Goal: Information Seeking & Learning: Check status

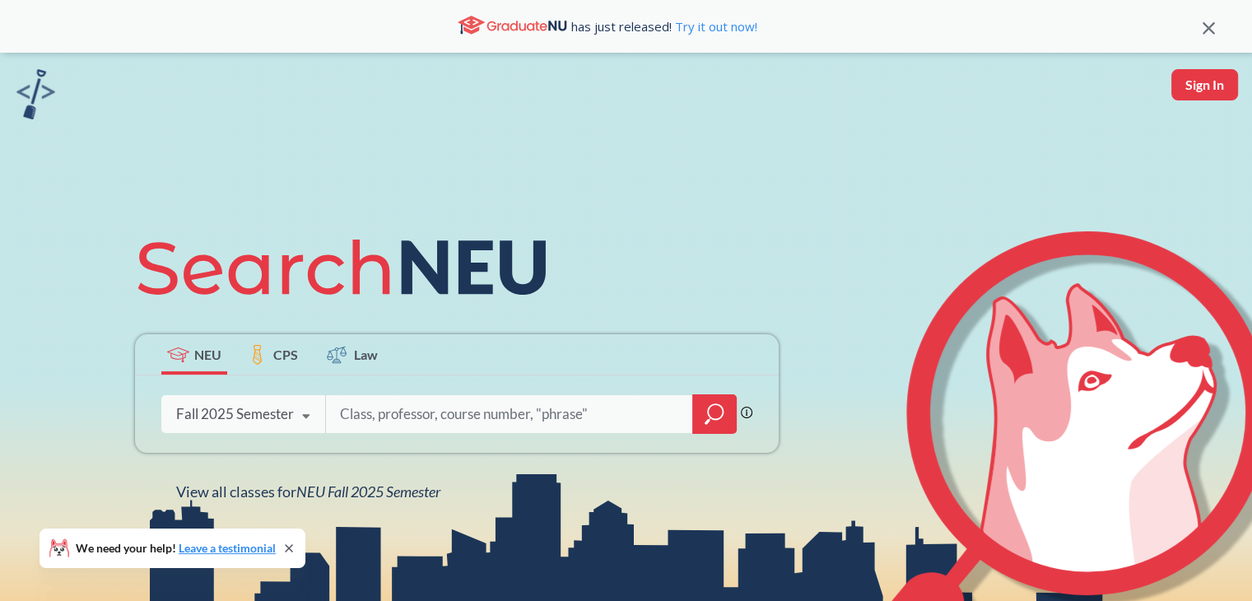
click at [1192, 96] on button "Sign In" at bounding box center [1204, 84] width 67 height 31
select select "US"
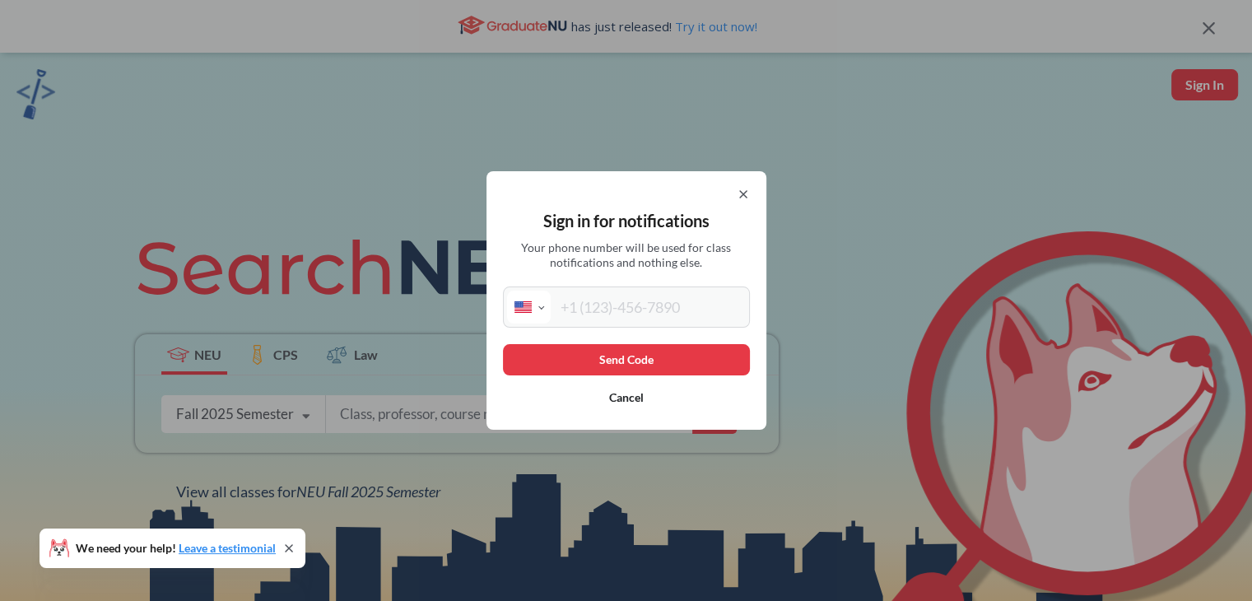
click at [672, 309] on input "tel" at bounding box center [648, 307] width 195 height 33
type input "[PHONE_NUMBER]"
click at [626, 353] on button "Send Code" at bounding box center [626, 359] width 247 height 31
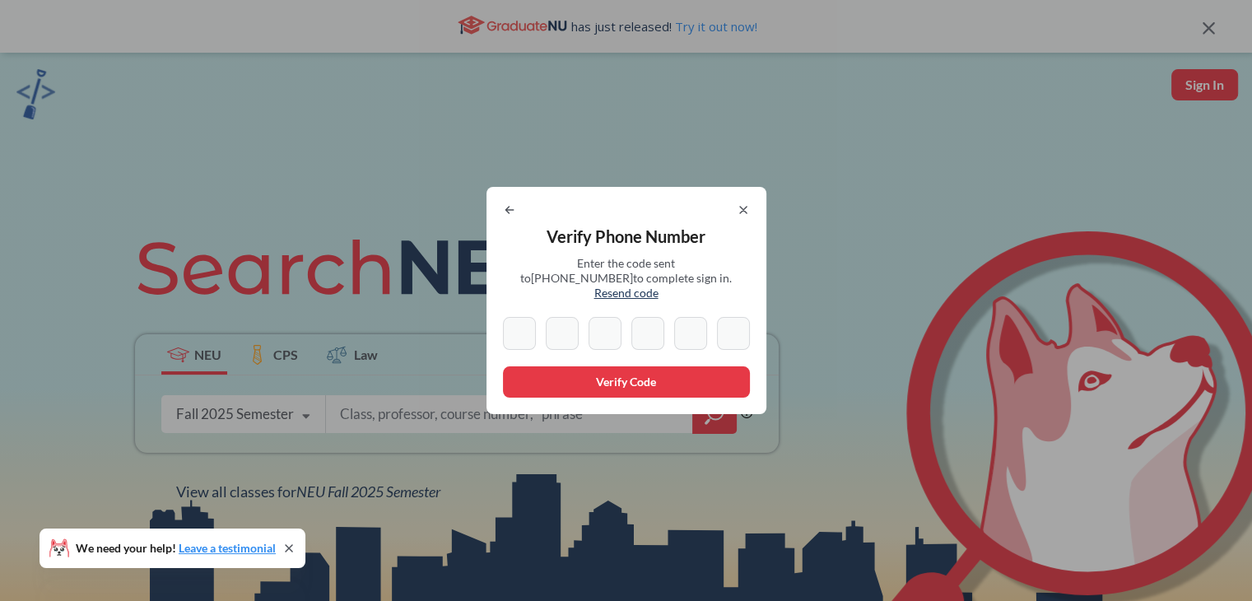
type input "9"
type input "2"
type input "3"
type input "8"
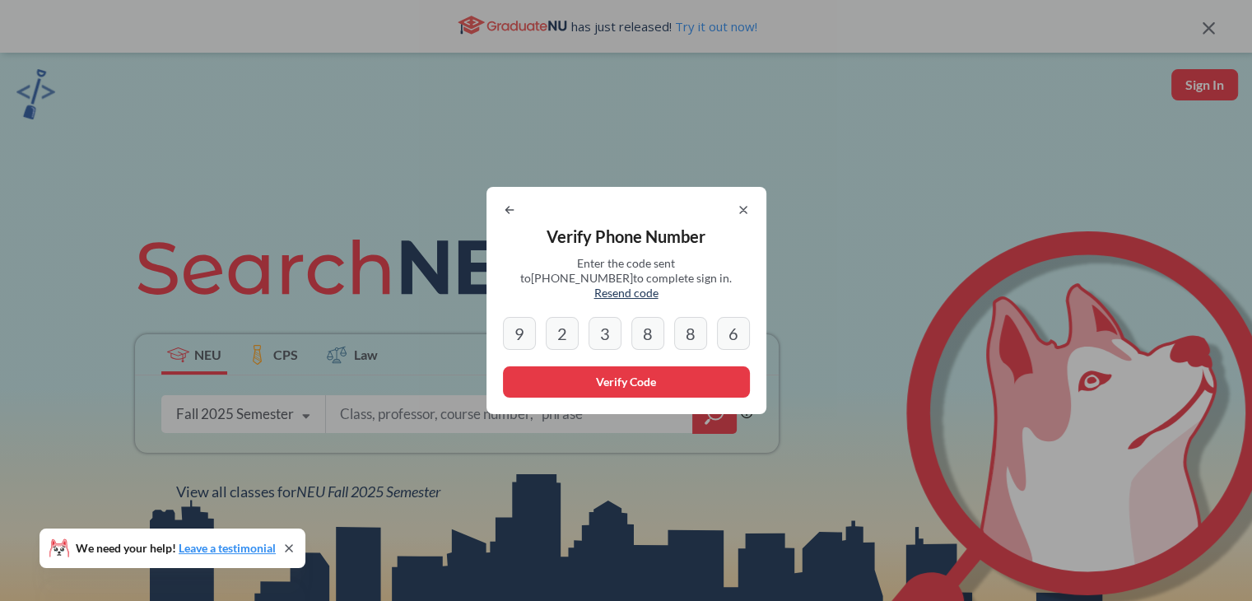
type input "6"
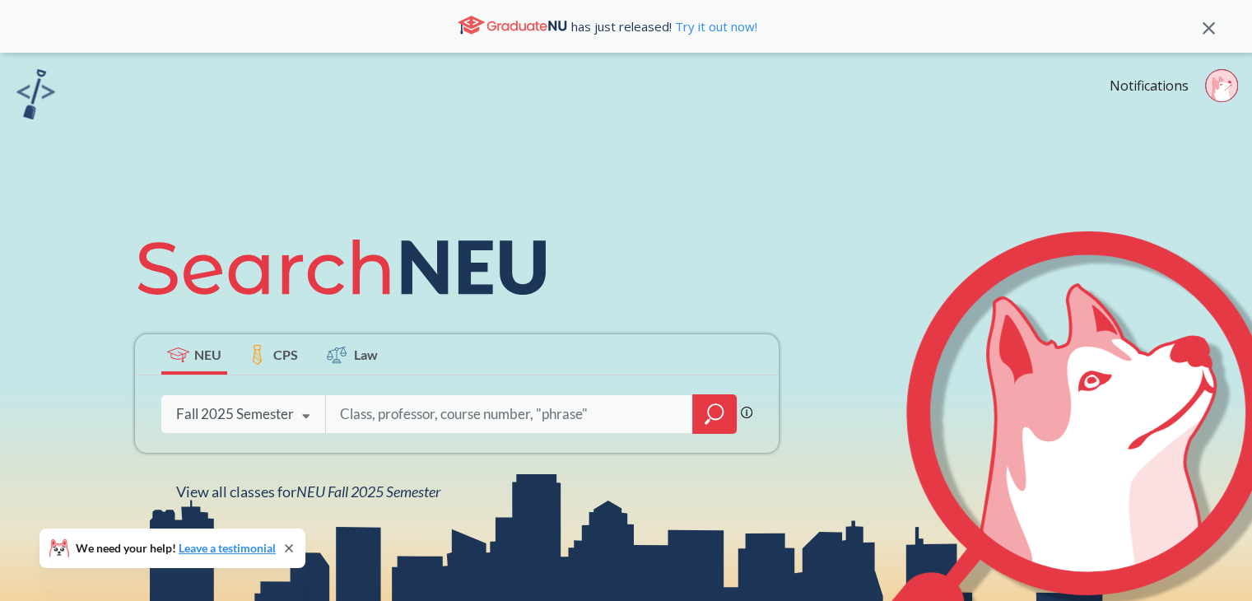
click at [1230, 88] on icon at bounding box center [1222, 90] width 20 height 26
click at [435, 422] on input "search" at bounding box center [509, 414] width 342 height 35
type input "1292"
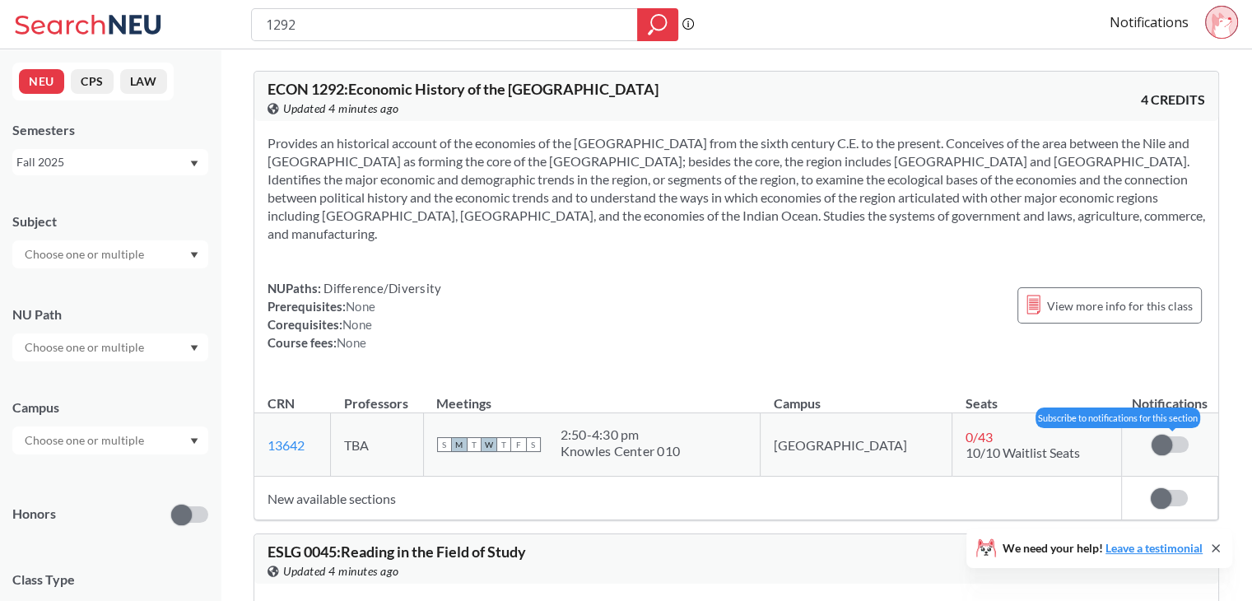
click at [1178, 436] on label at bounding box center [1170, 444] width 37 height 16
click at [1152, 436] on input "checkbox" at bounding box center [1152, 436] width 0 height 0
click at [1161, 488] on span at bounding box center [1161, 498] width 21 height 21
click at [1151, 490] on input "checkbox" at bounding box center [1151, 490] width 0 height 0
click at [1213, 548] on icon at bounding box center [1215, 548] width 13 height 13
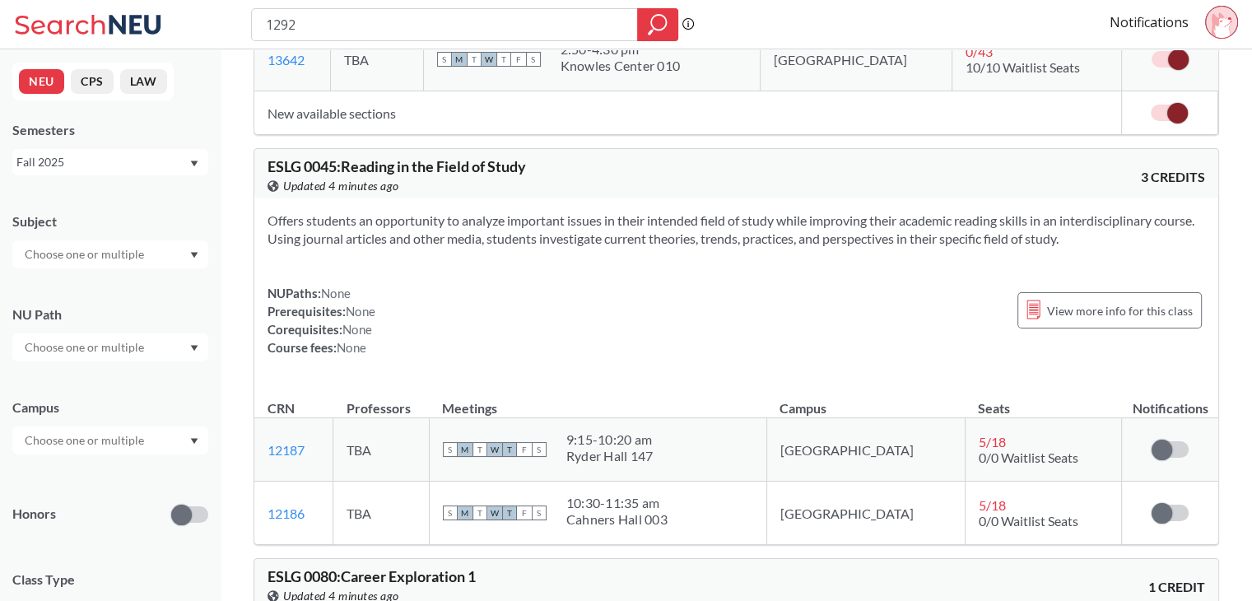
scroll to position [385, 0]
click at [336, 26] on input "1292" at bounding box center [444, 25] width 361 height 28
type input "2388"
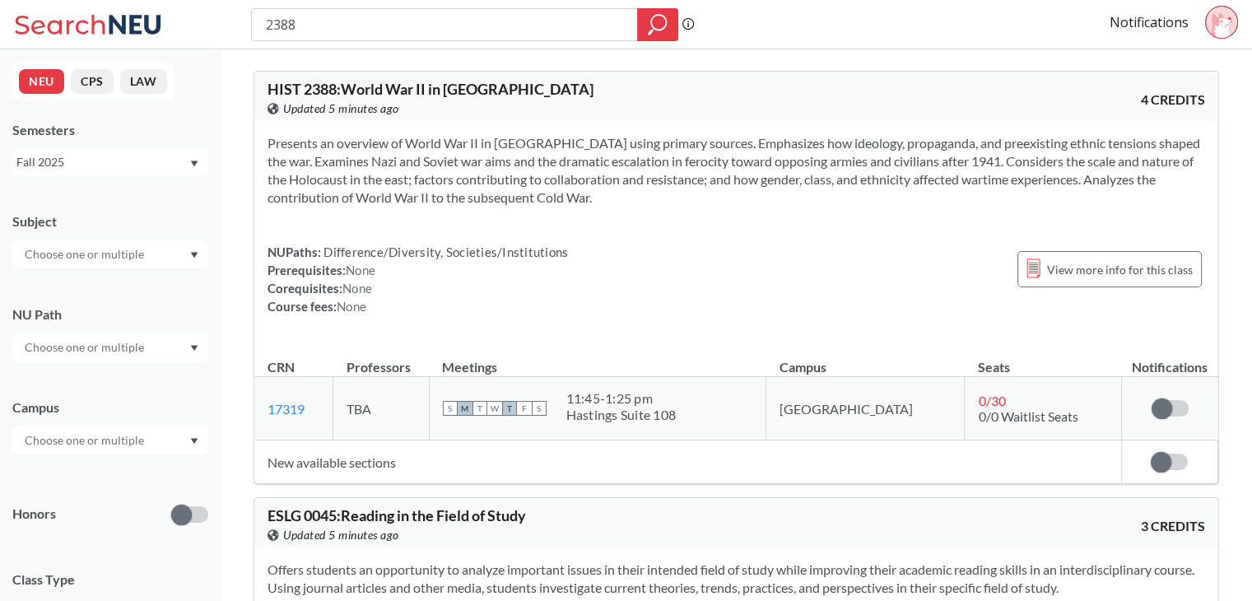
click at [1165, 424] on td "Subscribe to notifications for this section" at bounding box center [1169, 408] width 96 height 63
click at [1161, 402] on span at bounding box center [1162, 408] width 21 height 21
click at [1152, 400] on input "checkbox" at bounding box center [1152, 400] width 0 height 0
click at [1163, 450] on td "Subscribe to notifications for this section" at bounding box center [1169, 462] width 96 height 44
click at [1168, 459] on span at bounding box center [1161, 462] width 21 height 21
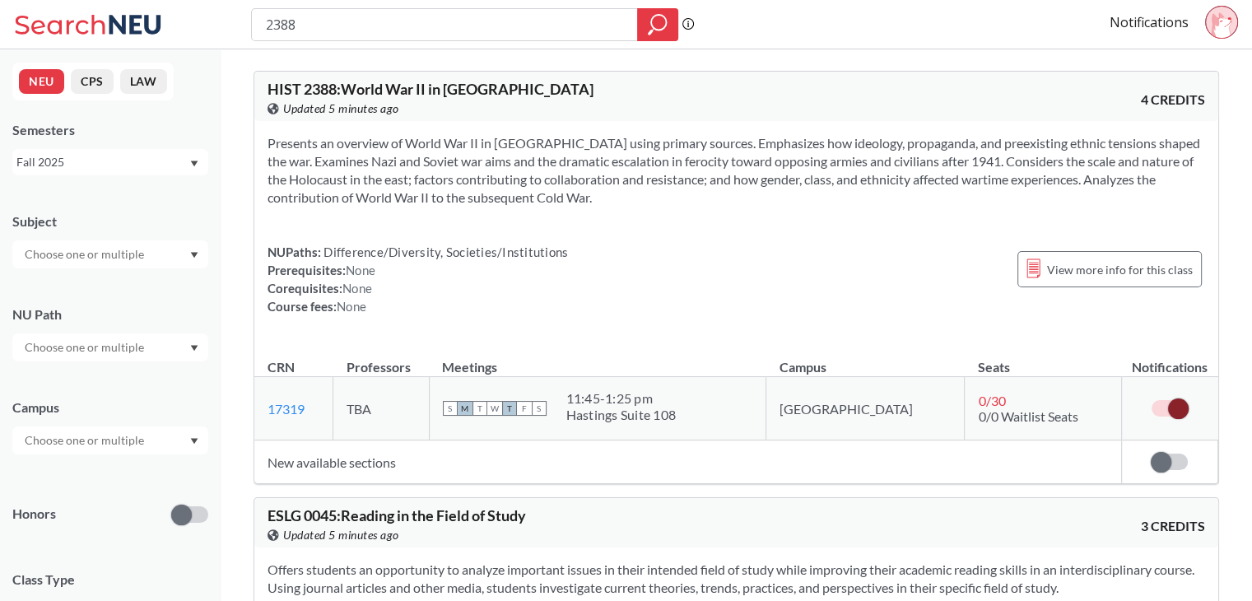
click at [1151, 454] on input "checkbox" at bounding box center [1151, 454] width 0 height 0
click at [1083, 289] on div "View more info for this class" at bounding box center [1109, 269] width 184 height 53
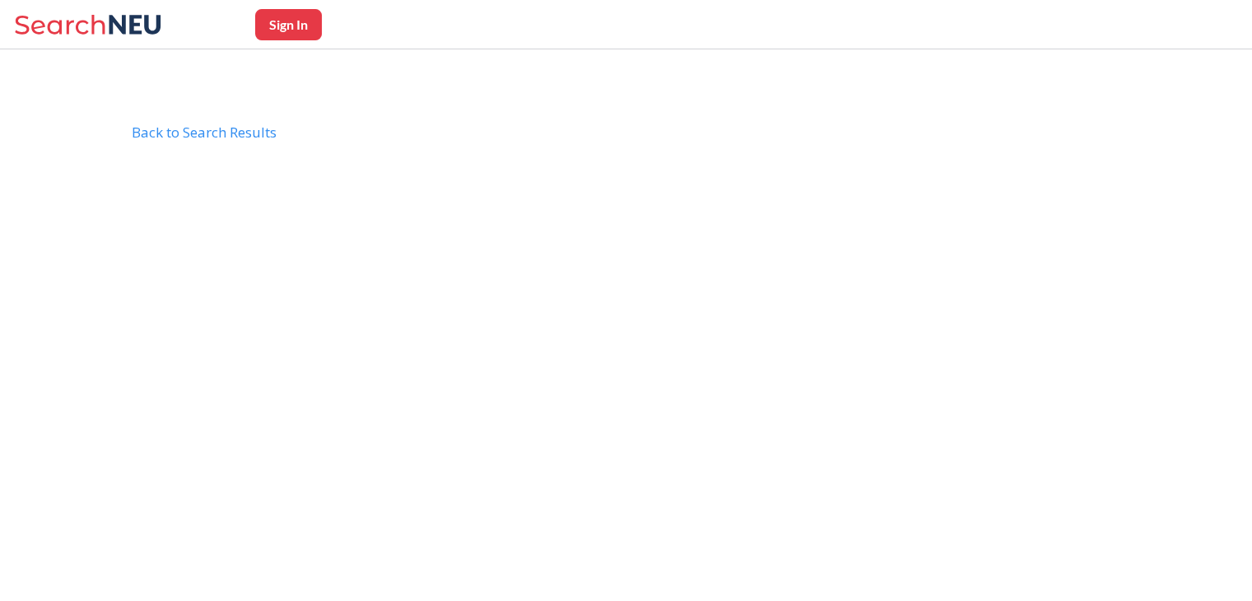
click at [1093, 279] on body "Sign In Back to Search Results HIST2388" at bounding box center [626, 423] width 1252 height 601
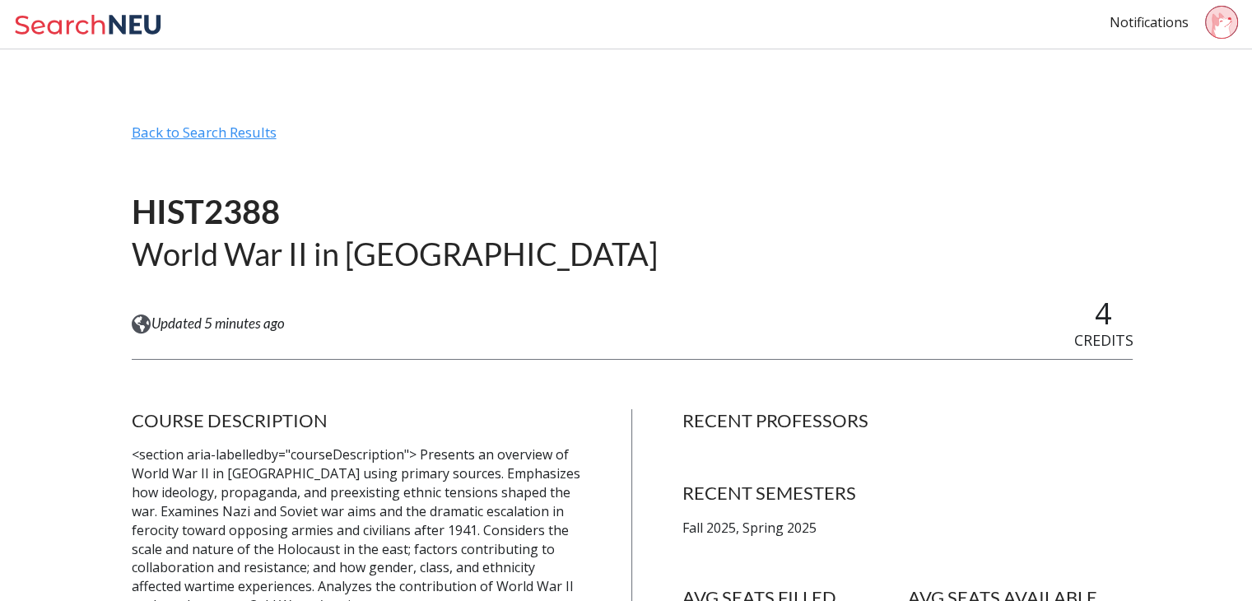
click at [201, 131] on div "Back to Search Results" at bounding box center [633, 138] width 1002 height 31
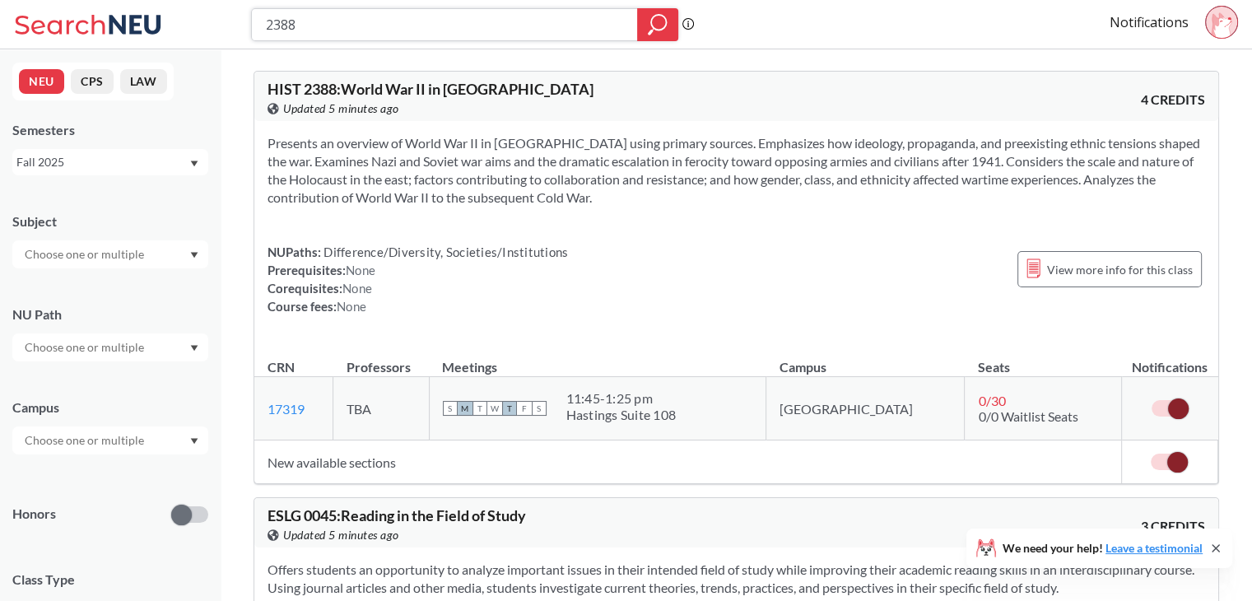
click at [406, 12] on input "2388" at bounding box center [444, 25] width 361 height 28
type input "2209"
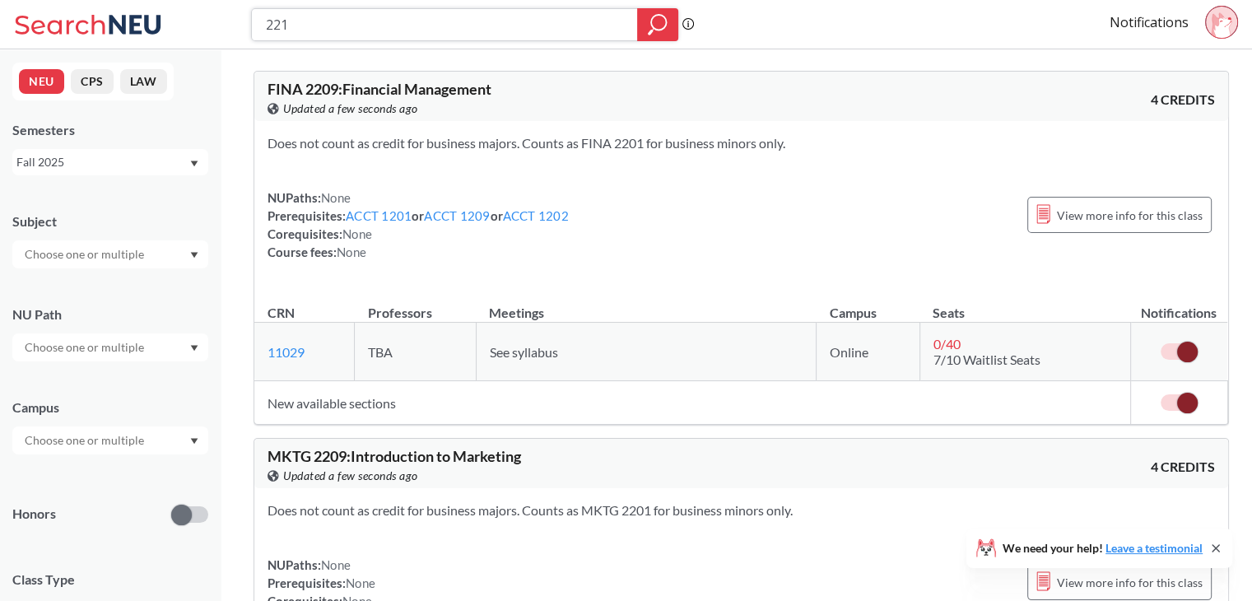
type input "2211"
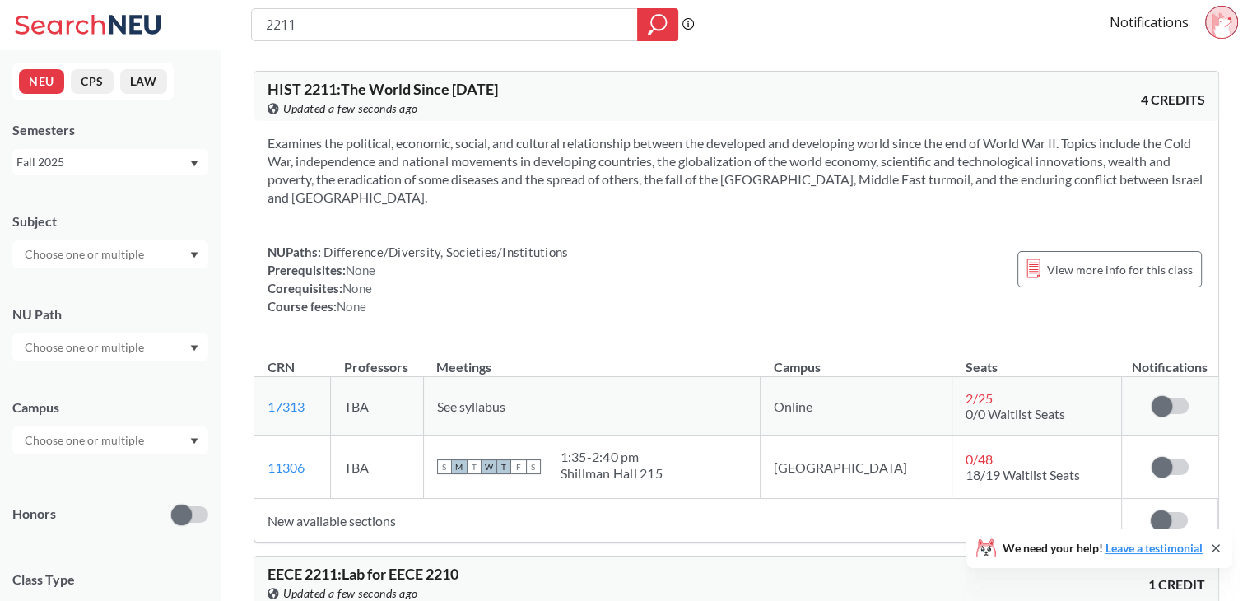
scroll to position [76, 0]
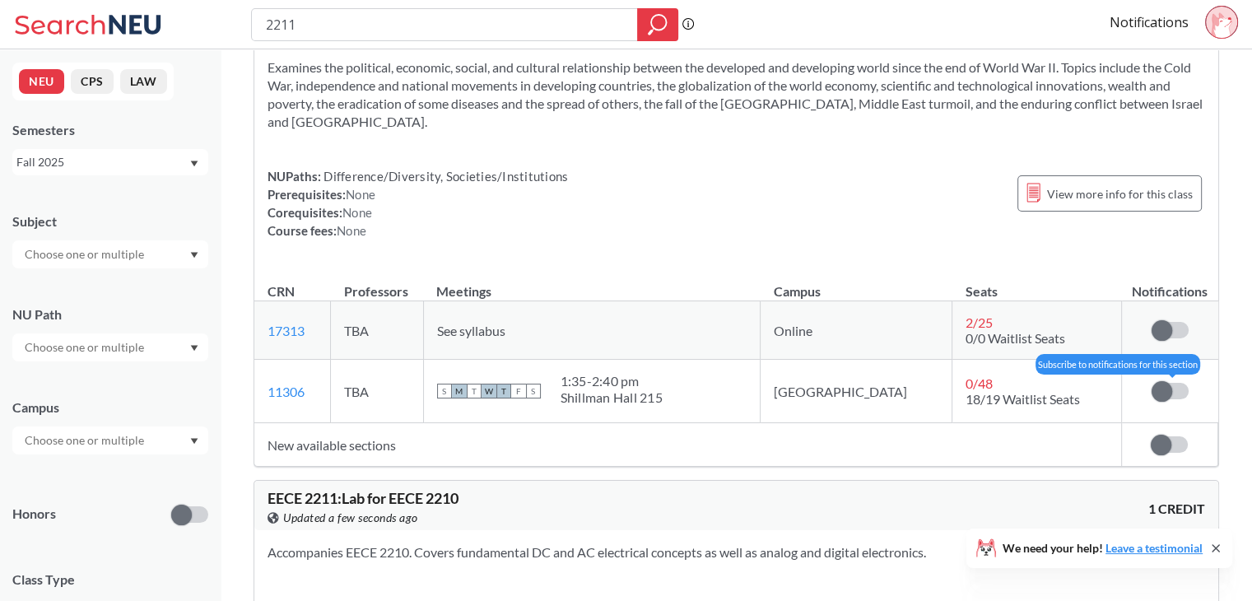
click at [1182, 391] on label at bounding box center [1170, 391] width 37 height 16
click at [1152, 383] on input "checkbox" at bounding box center [1152, 383] width 0 height 0
click at [1166, 445] on span at bounding box center [1161, 445] width 21 height 21
click at [1151, 436] on input "checkbox" at bounding box center [1151, 436] width 0 height 0
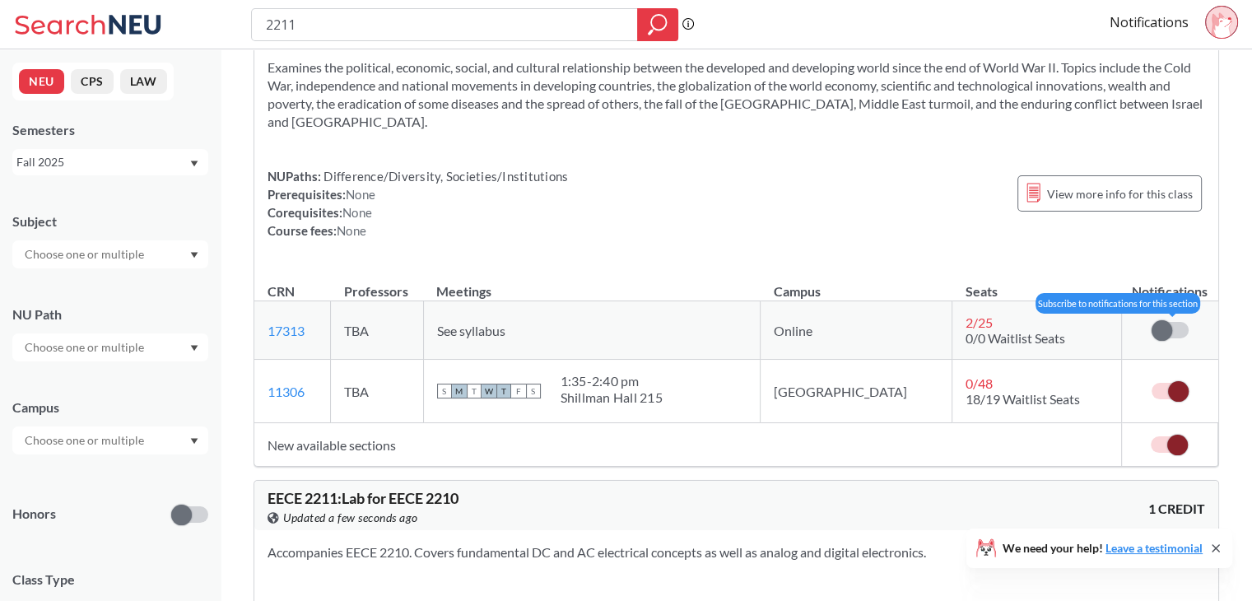
click at [1181, 333] on label at bounding box center [1170, 330] width 37 height 16
click at [1152, 322] on input "checkbox" at bounding box center [1152, 322] width 0 height 0
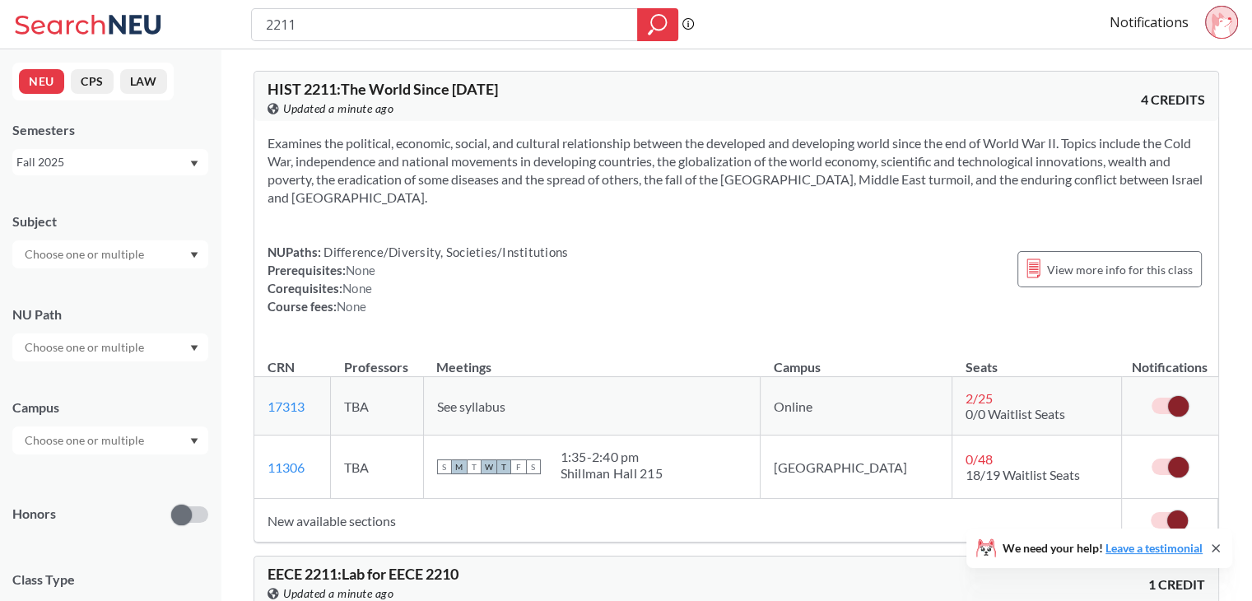
click at [1182, 402] on span at bounding box center [1178, 406] width 21 height 21
click at [1152, 398] on input "checkbox" at bounding box center [1152, 398] width 0 height 0
click at [1162, 29] on link "Notifications" at bounding box center [1149, 22] width 79 height 18
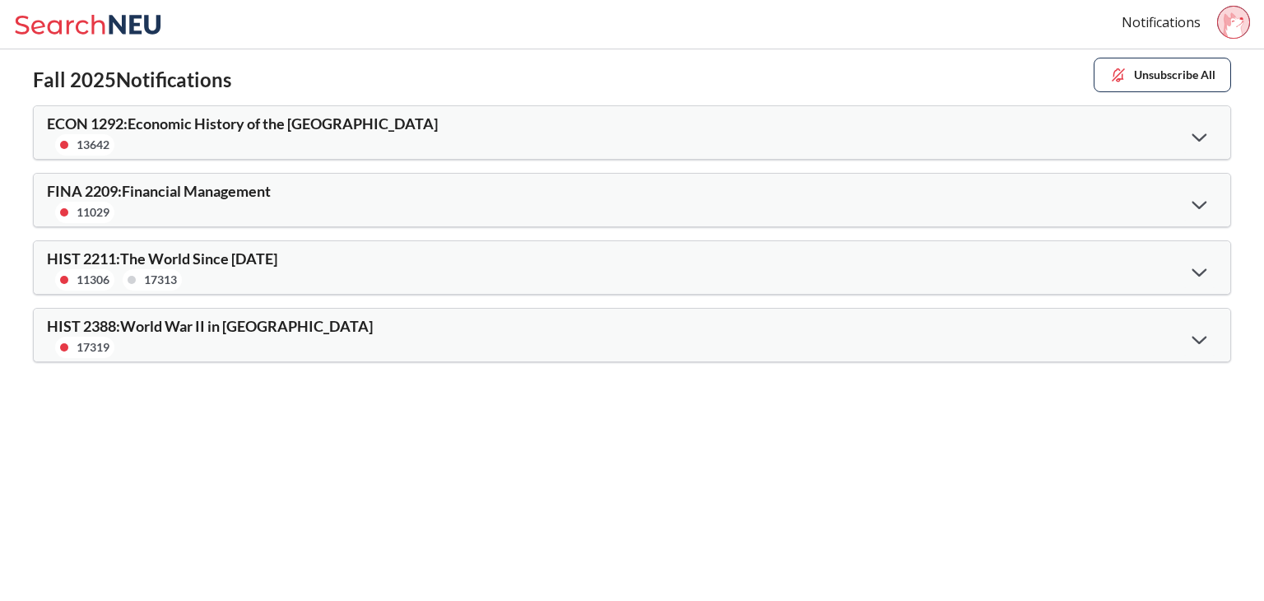
click at [1157, 318] on div "HIST 2388 : World War II in [GEOGRAPHIC_DATA] 17319" at bounding box center [632, 335] width 1197 height 53
click at [1183, 330] on div at bounding box center [1199, 339] width 35 height 34
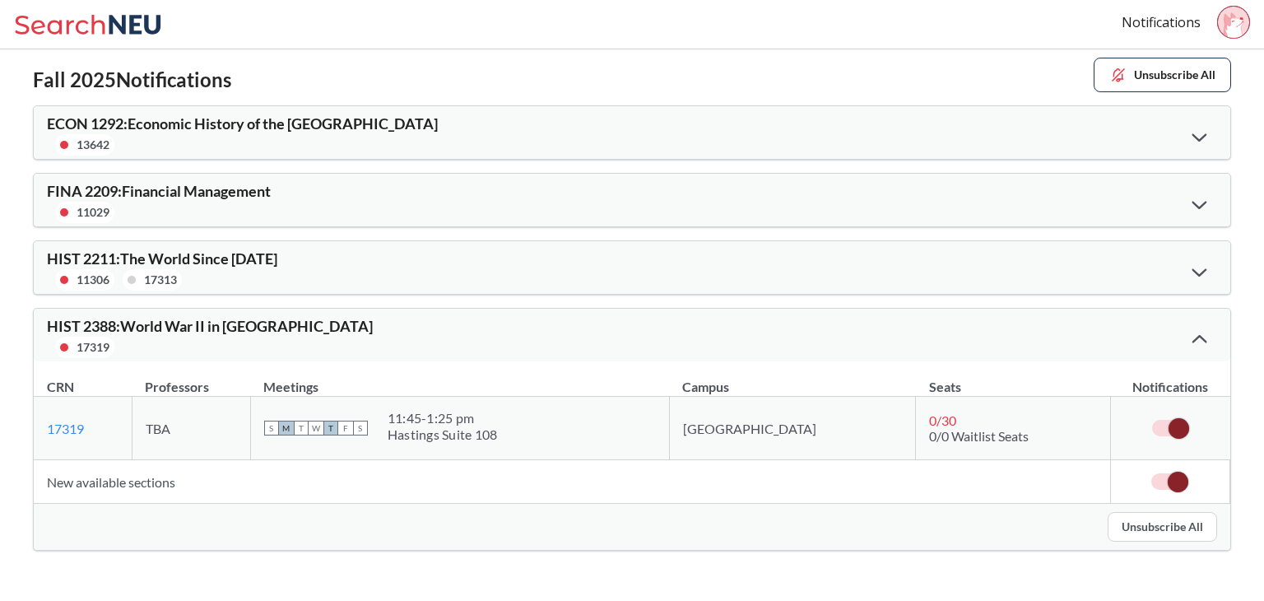
click at [1189, 268] on div at bounding box center [1199, 271] width 35 height 34
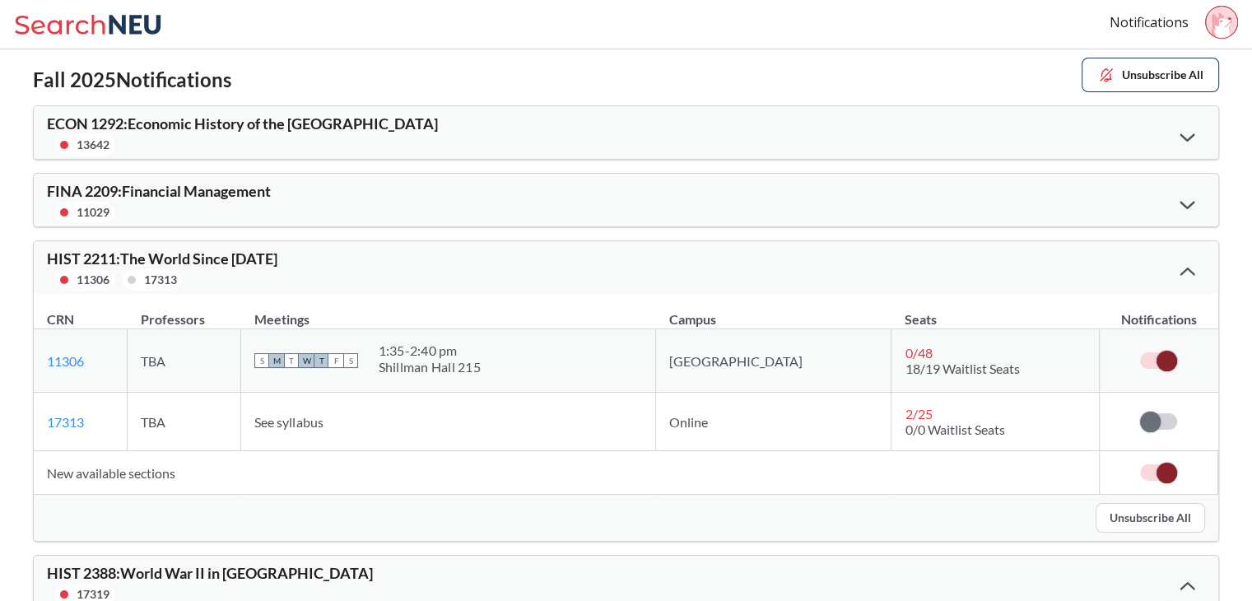
click at [1194, 207] on icon at bounding box center [1187, 204] width 15 height 9
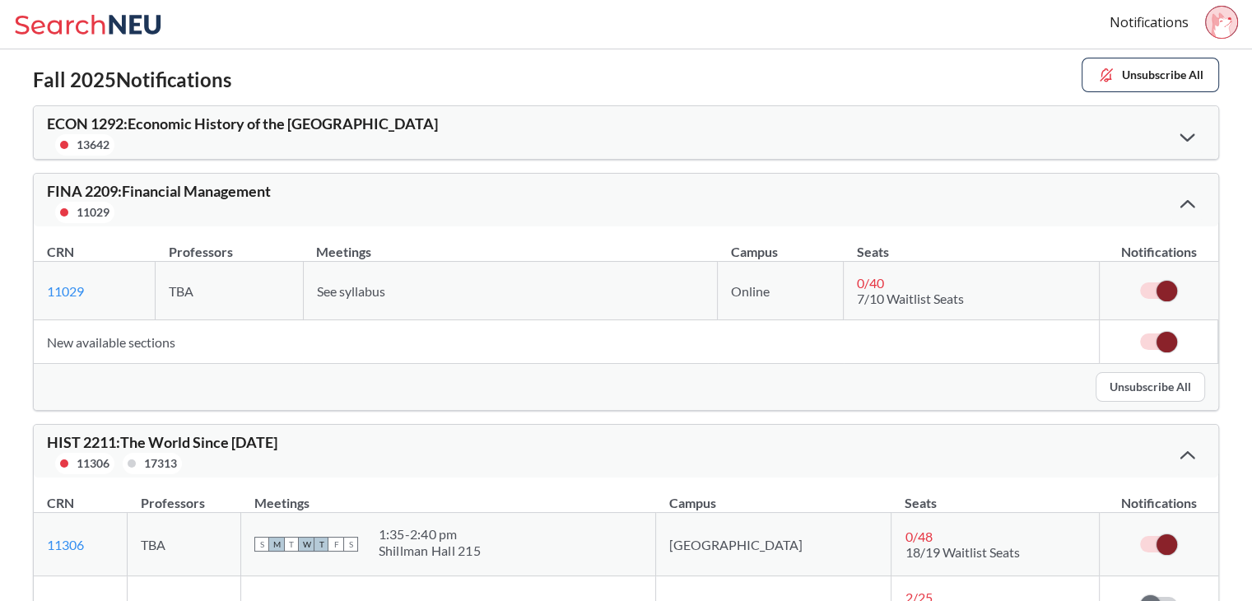
click at [1184, 142] on div at bounding box center [1187, 136] width 35 height 34
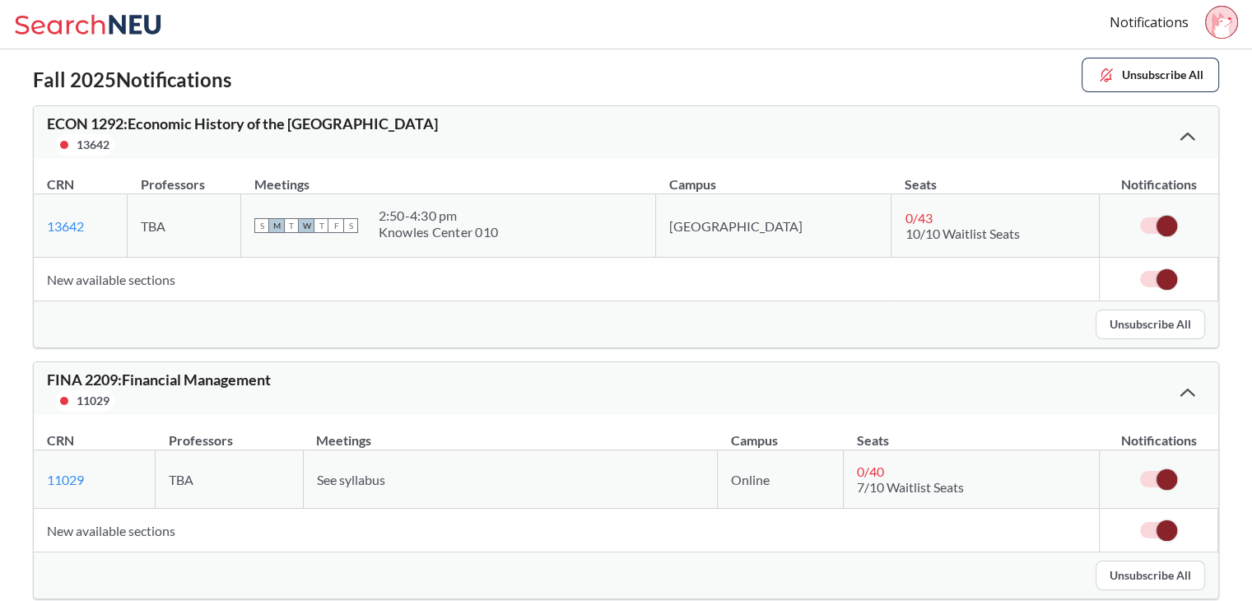
click at [81, 24] on icon at bounding box center [90, 24] width 153 height 33
